Goal: Navigation & Orientation: Understand site structure

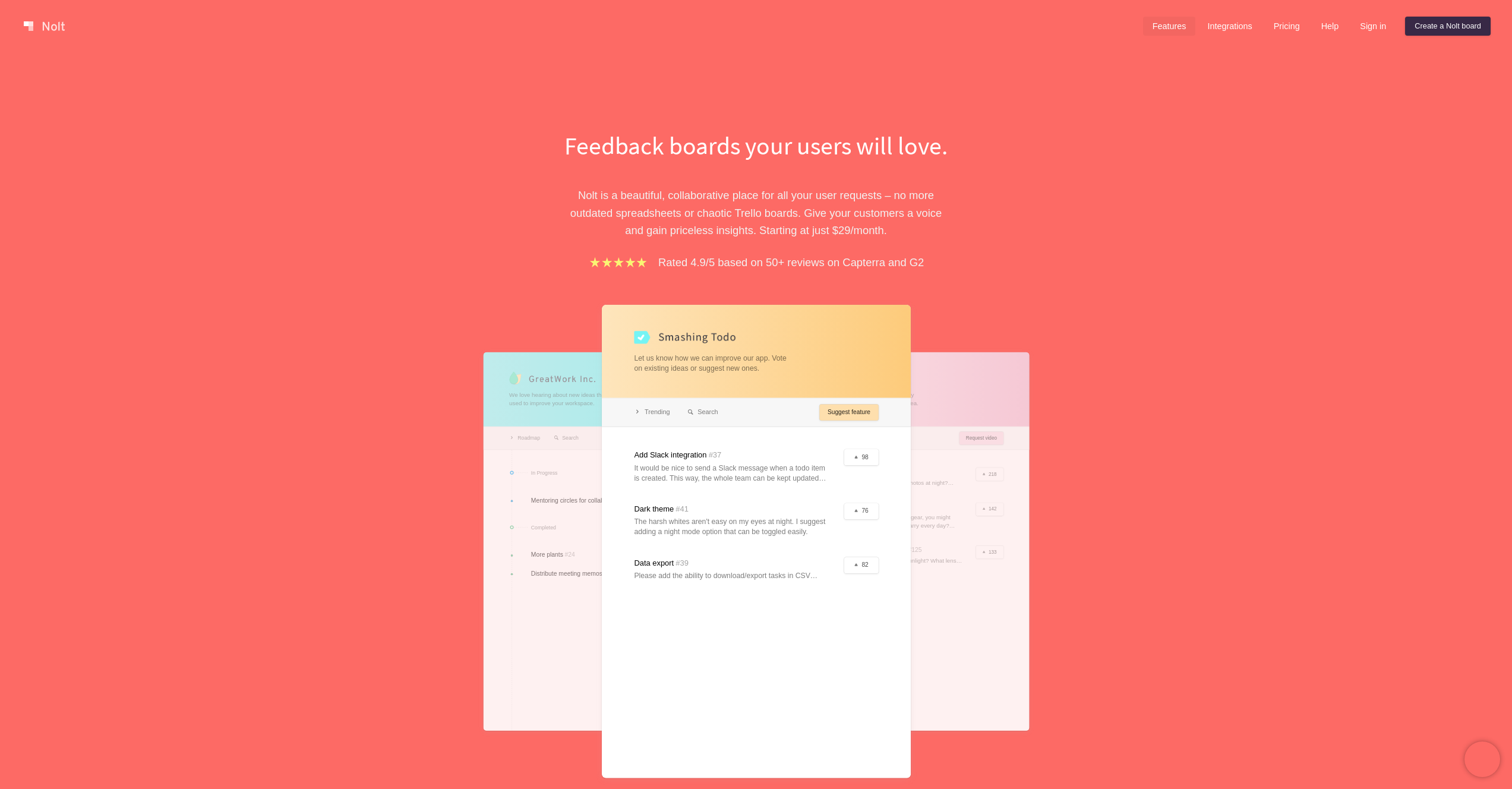
click at [1160, 27] on link "Features" at bounding box center [1170, 26] width 53 height 19
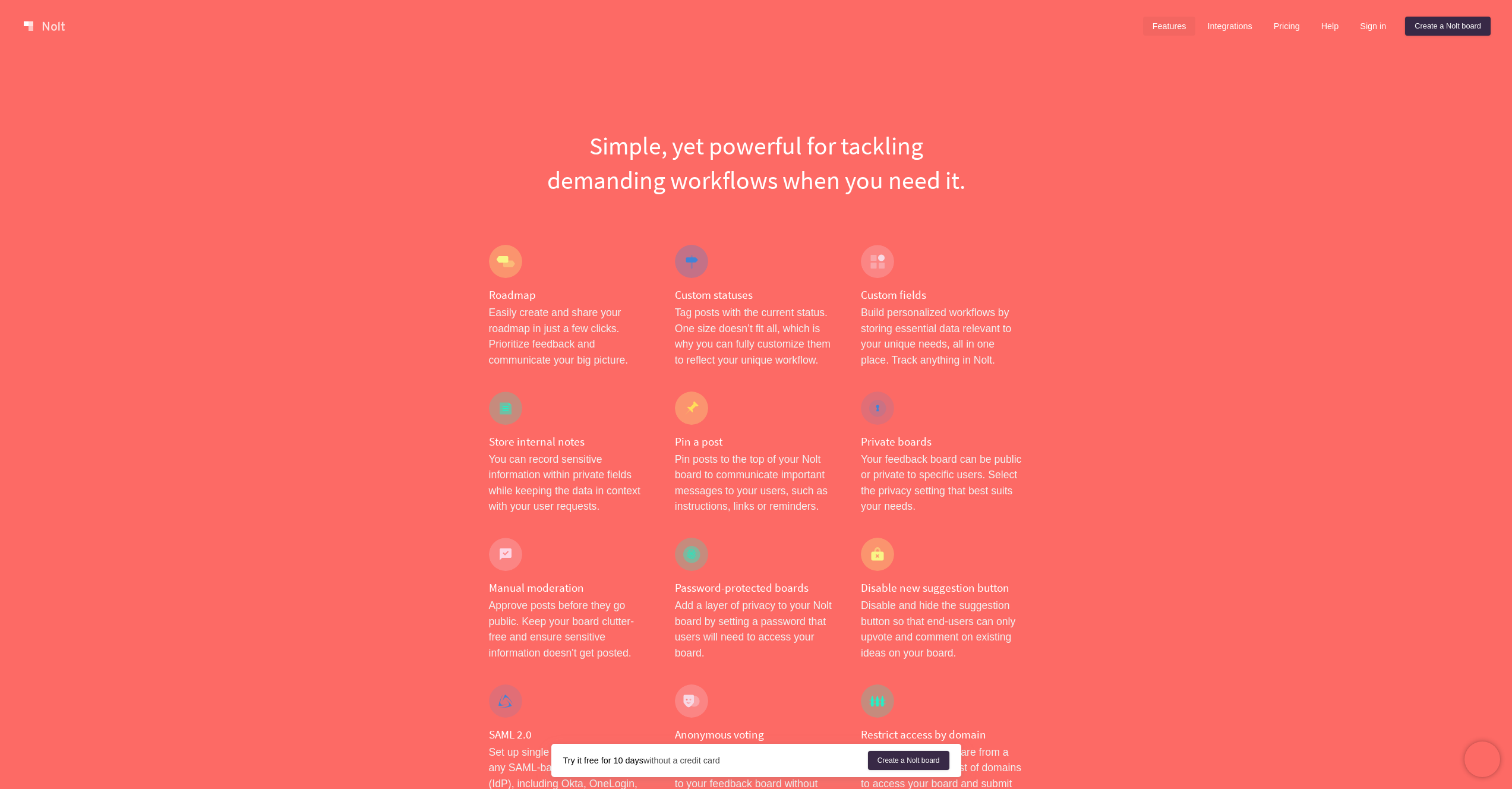
click at [879, 274] on div at bounding box center [877, 261] width 33 height 33
click at [1224, 29] on link "Integrations" at bounding box center [1229, 26] width 64 height 19
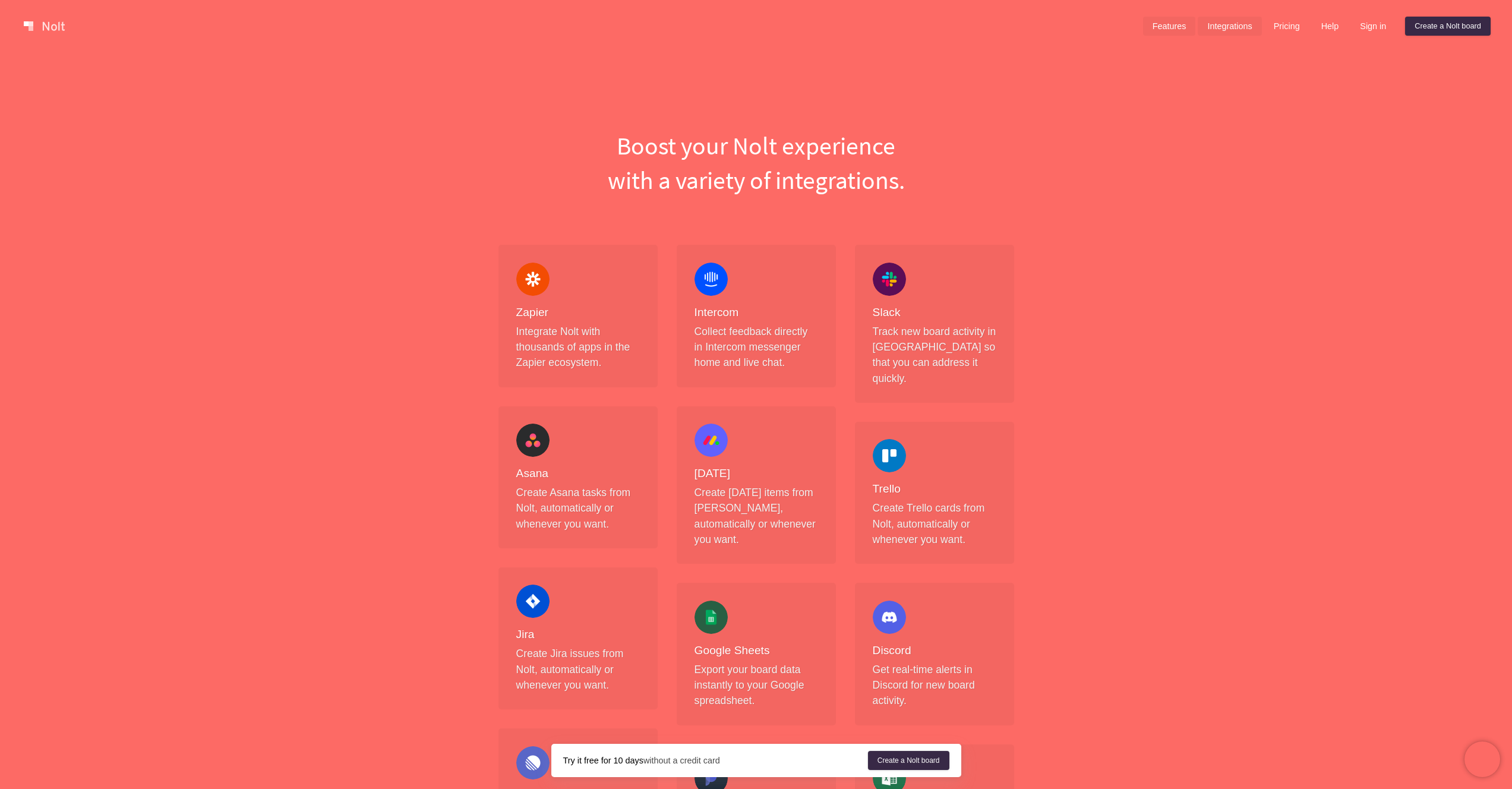
click at [1175, 30] on link "Features" at bounding box center [1170, 26] width 53 height 19
